Goal: Task Accomplishment & Management: Manage account settings

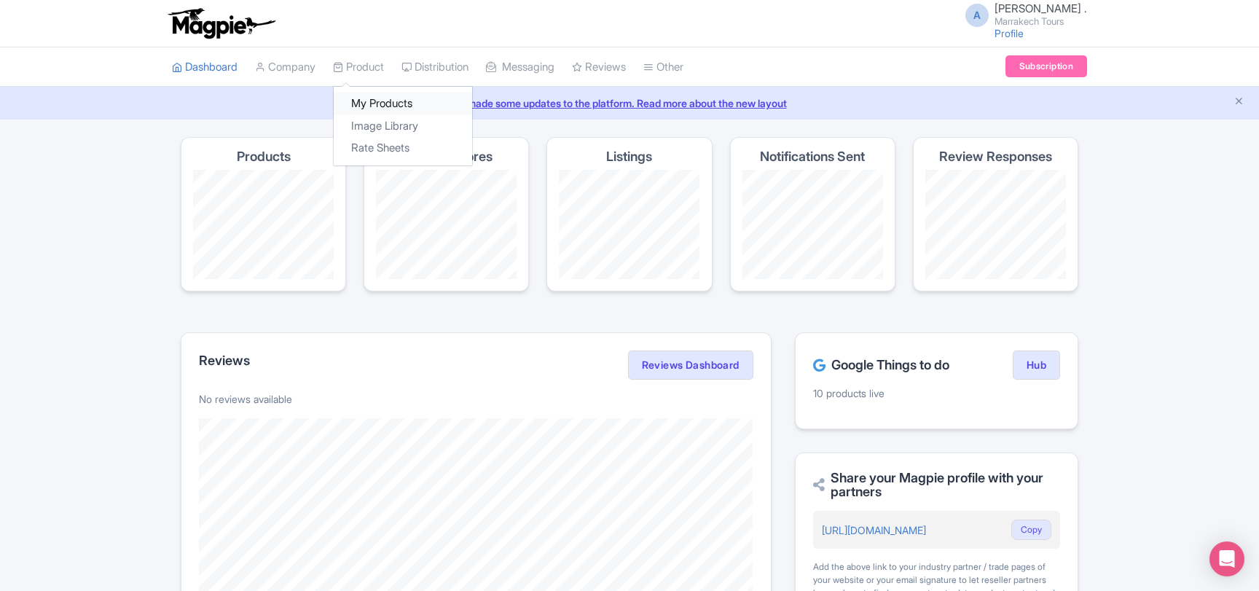
click at [372, 106] on link "My Products" at bounding box center [403, 104] width 138 height 23
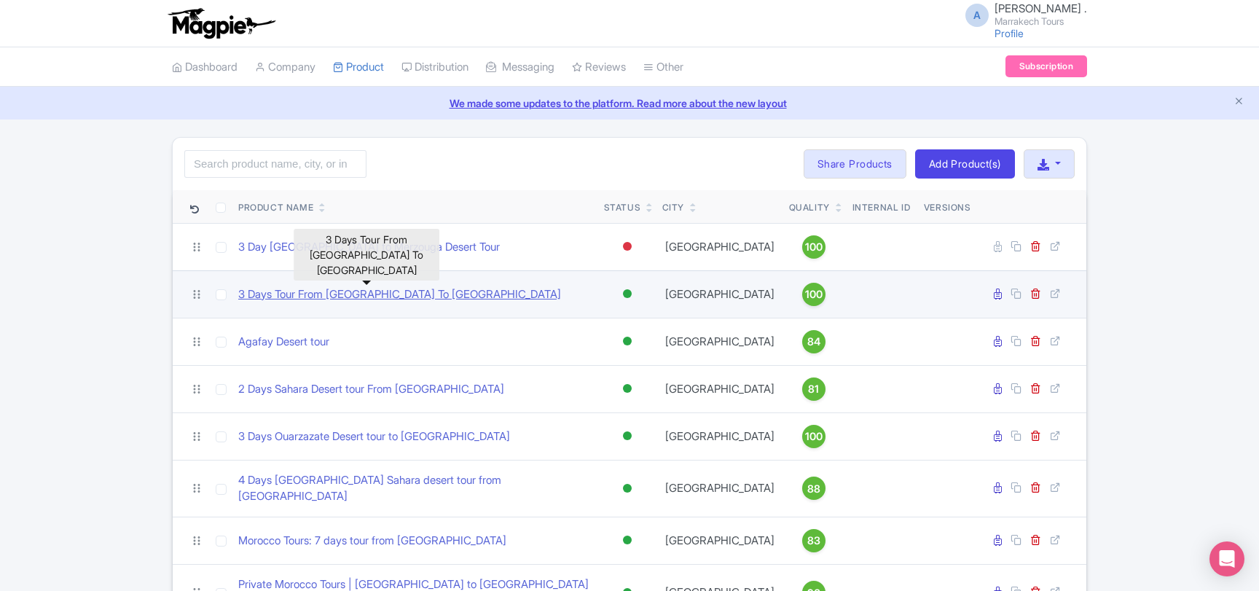
click at [353, 295] on link "3 Days Tour From [GEOGRAPHIC_DATA] To [GEOGRAPHIC_DATA]" at bounding box center [399, 294] width 323 height 17
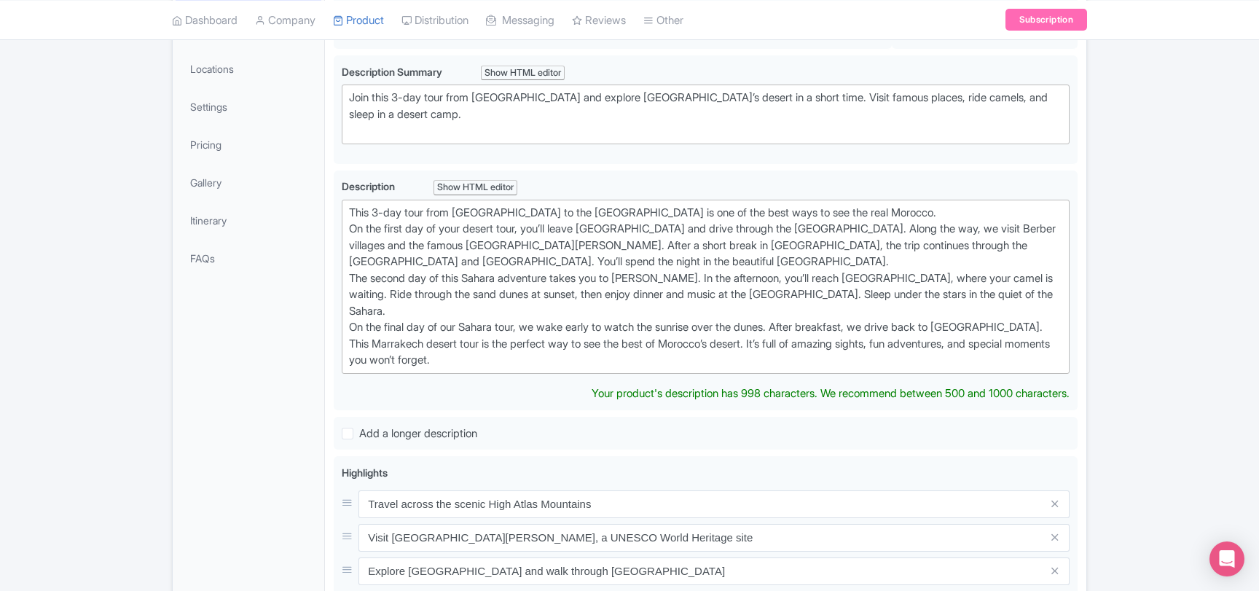
scroll to position [315, 0]
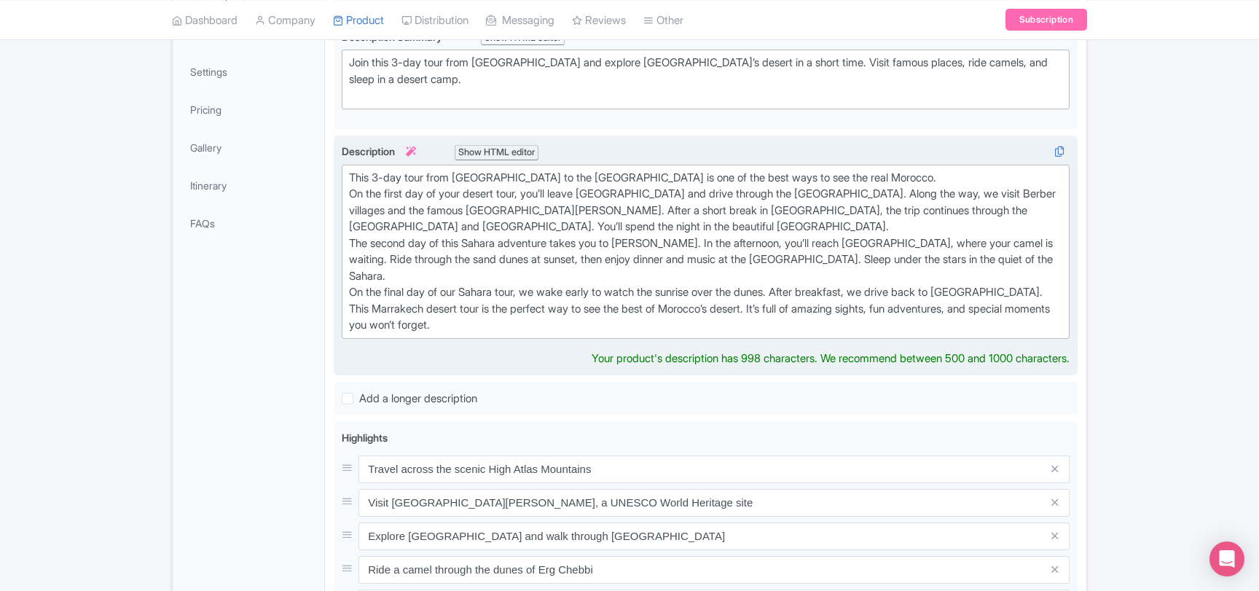
click at [407, 292] on div "This 3-day tour from [GEOGRAPHIC_DATA] to the [GEOGRAPHIC_DATA] is one of the b…" at bounding box center [706, 252] width 714 height 164
type trix-editor "<lor>Ipsu 3-dol sita cons Adipiscin el sed Doeiusmo tempor in utl et dol magn a…"
click at [420, 291] on div "This 3-day tour from [GEOGRAPHIC_DATA] to the [GEOGRAPHIC_DATA] is one of the b…" at bounding box center [706, 252] width 714 height 164
drag, startPoint x: 420, startPoint y: 291, endPoint x: 408, endPoint y: 313, distance: 24.8
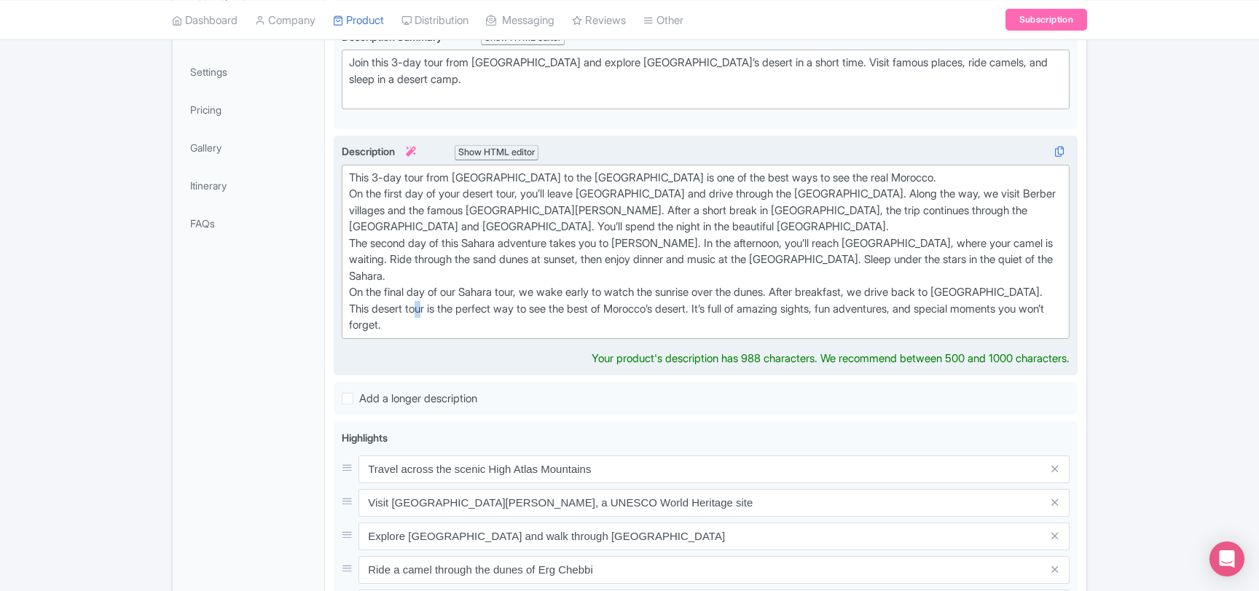
click at [420, 291] on div "This 3-day tour from [GEOGRAPHIC_DATA] to the [GEOGRAPHIC_DATA] is one of the b…" at bounding box center [706, 252] width 714 height 164
click at [422, 289] on div "This 3-day tour from [GEOGRAPHIC_DATA] to the [GEOGRAPHIC_DATA] is one of the b…" at bounding box center [706, 252] width 714 height 164
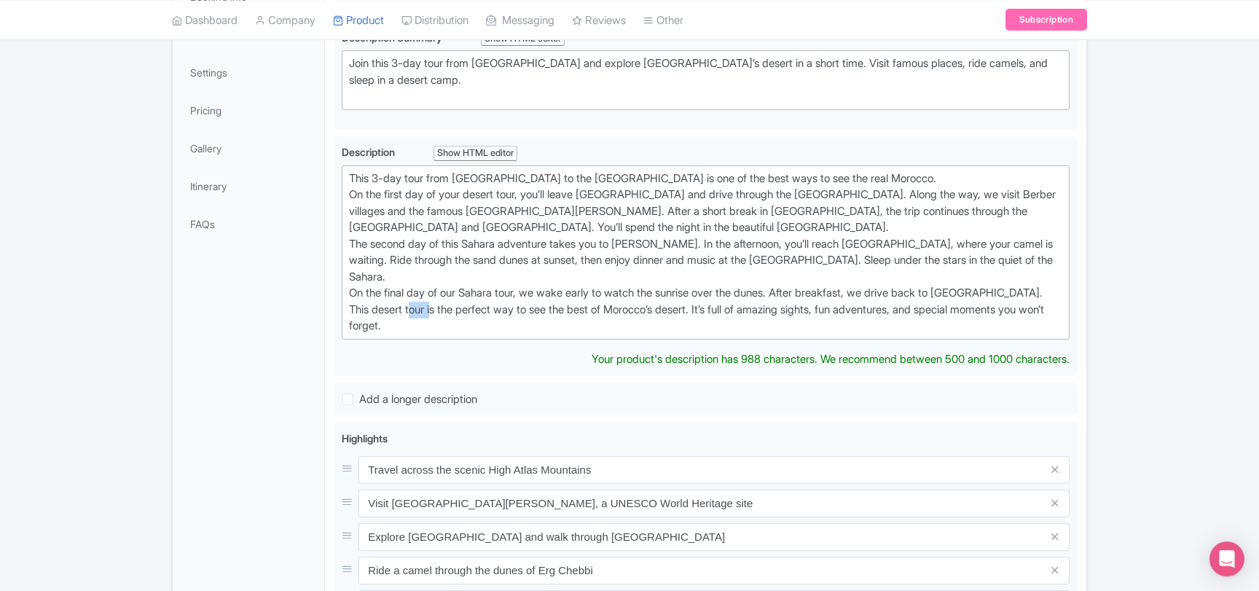
scroll to position [157, 0]
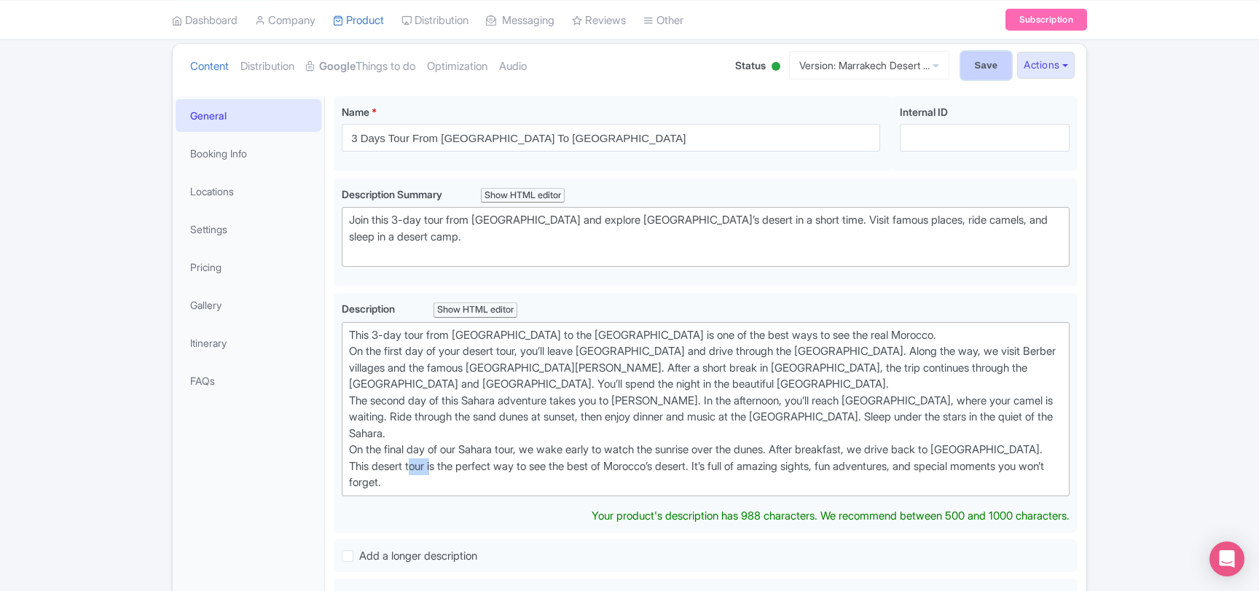
click at [972, 66] on input "Save" at bounding box center [986, 66] width 51 height 28
type input "Saving..."
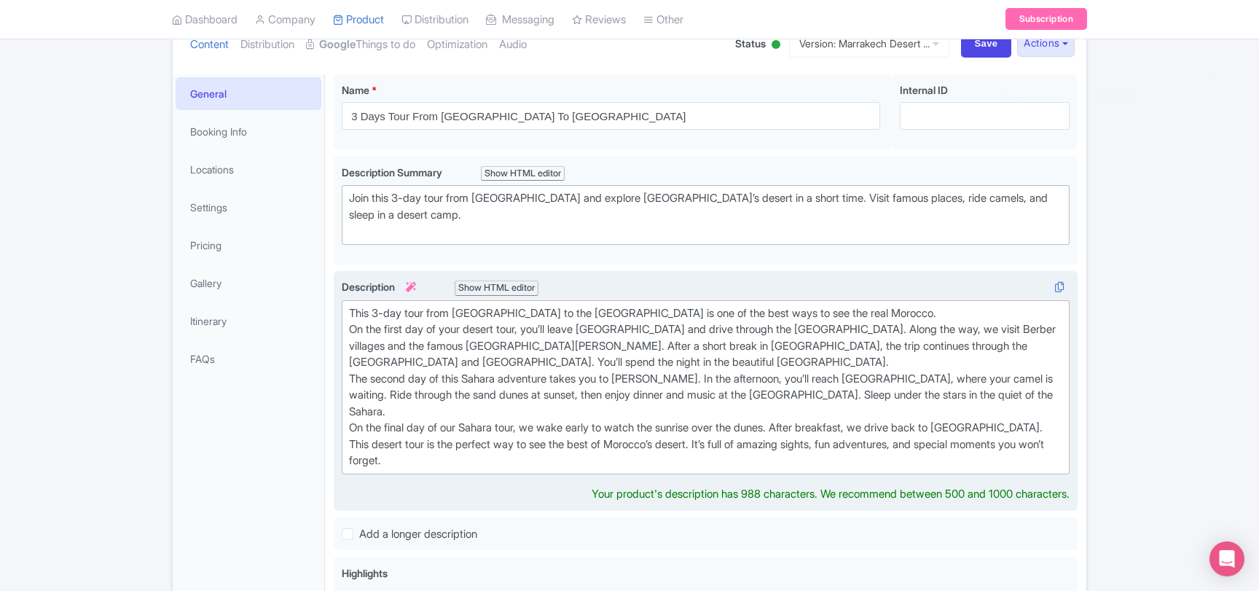
scroll to position [95, 0]
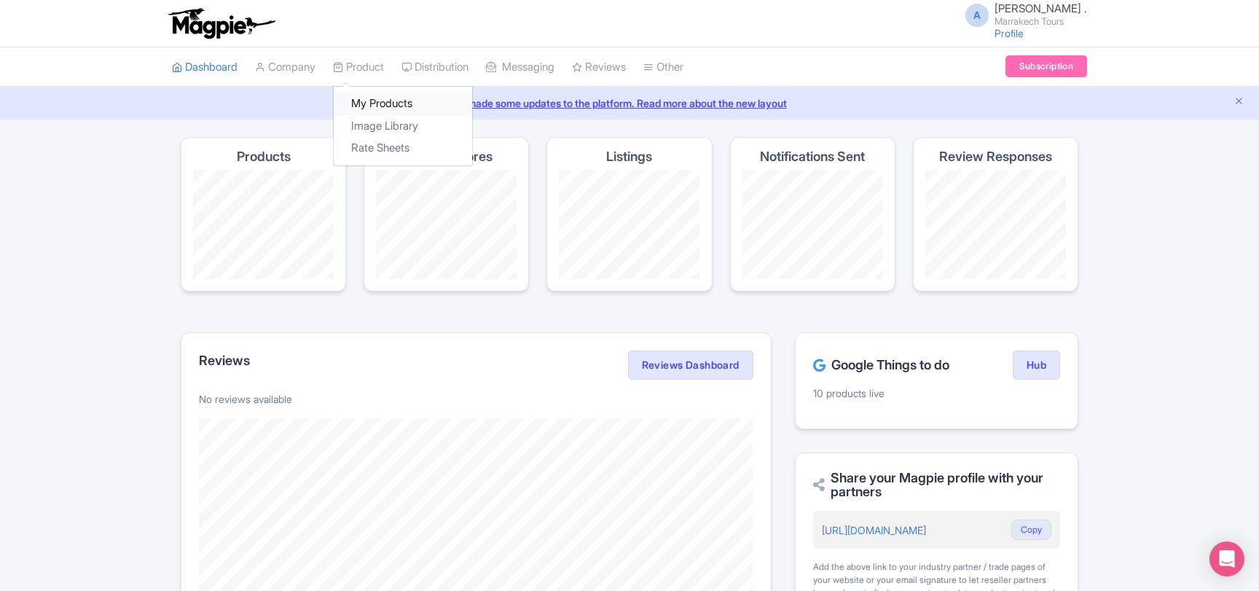
click at [381, 106] on link "My Products" at bounding box center [403, 104] width 138 height 23
click at [388, 96] on link "My Products" at bounding box center [403, 104] width 138 height 23
